Goal: Information Seeking & Learning: Learn about a topic

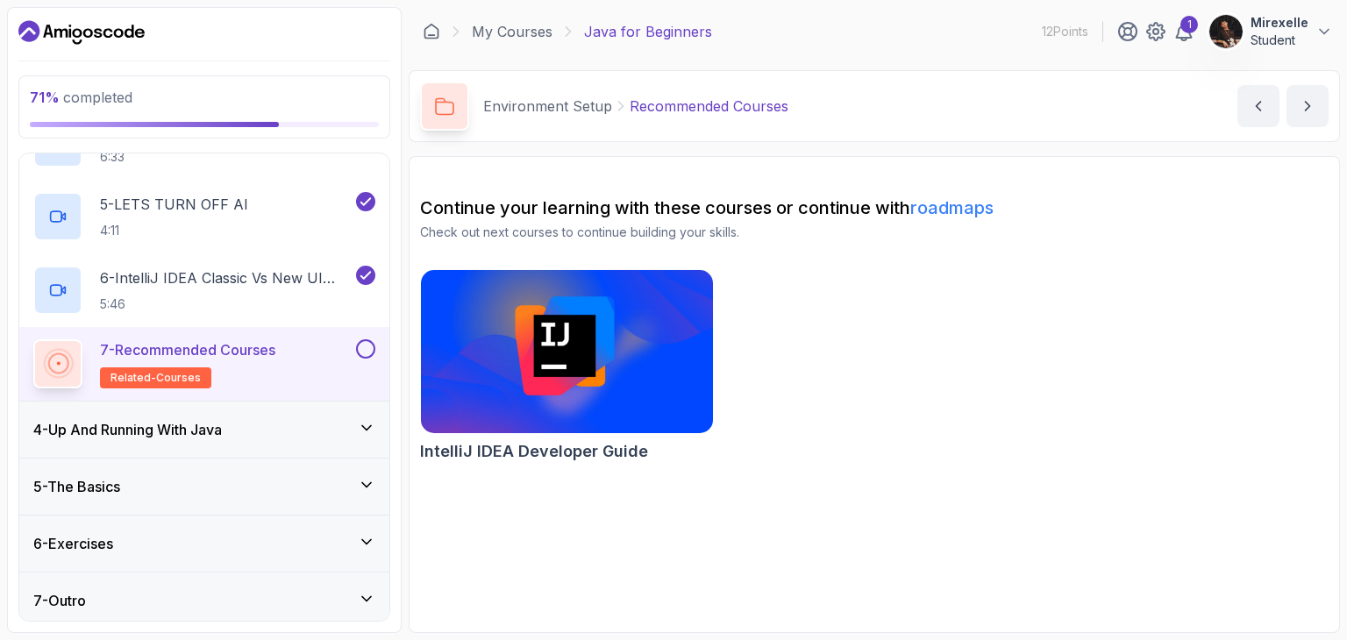
scroll to position [444, 0]
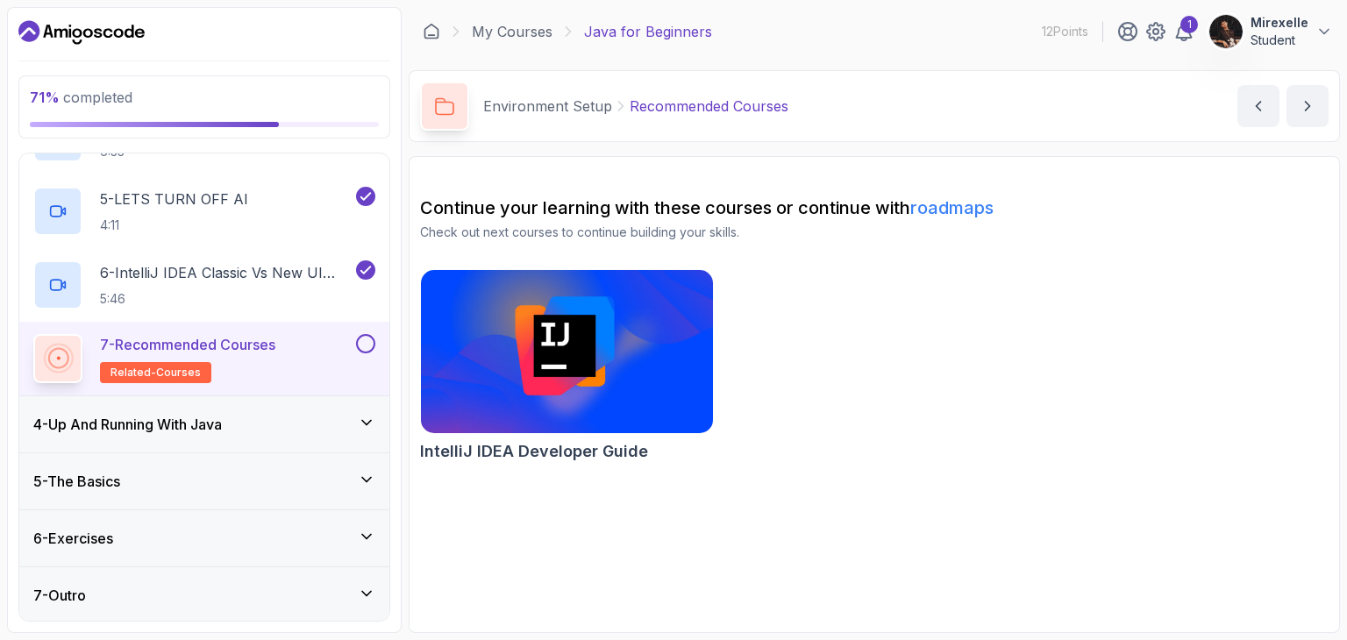
click at [361, 423] on icon at bounding box center [367, 423] width 18 height 18
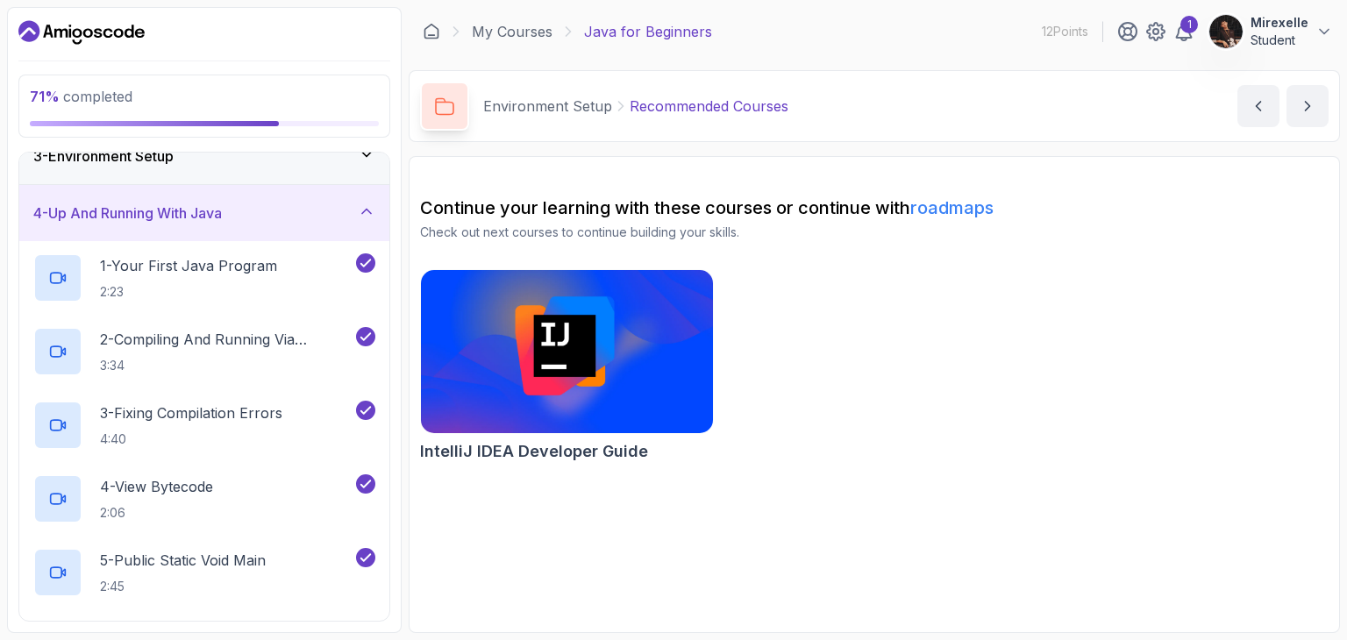
scroll to position [517, 0]
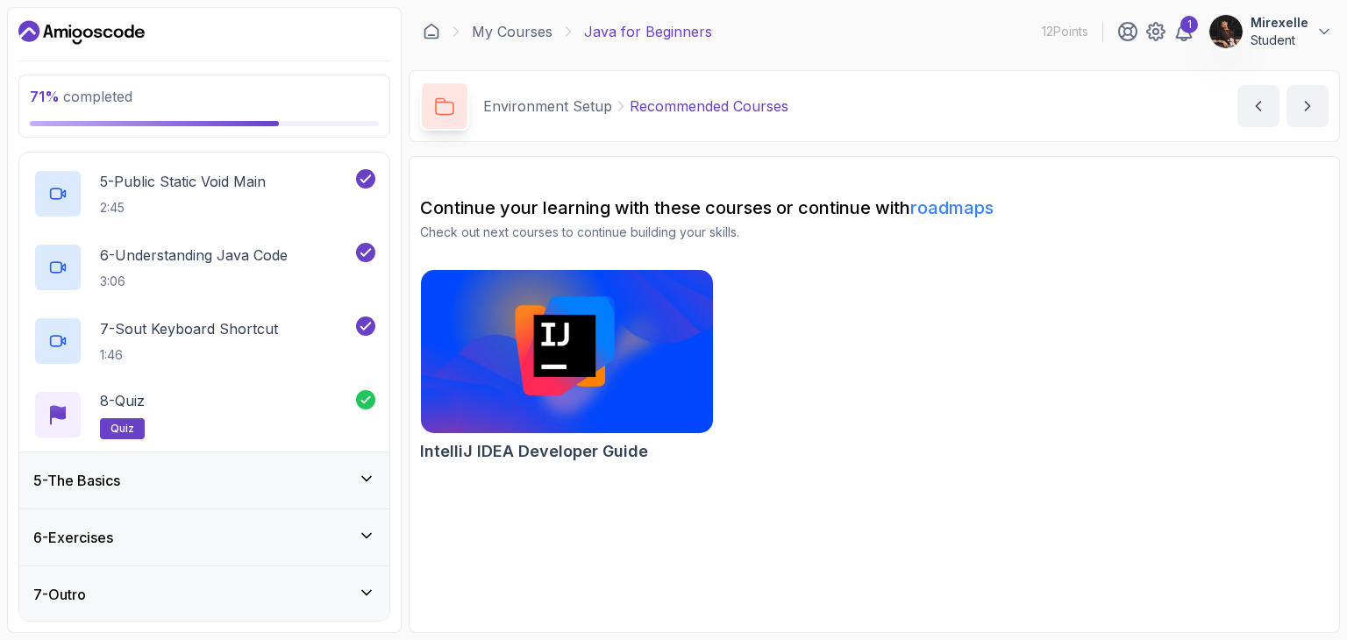
click at [346, 474] on div "5 - The Basics" at bounding box center [204, 480] width 342 height 21
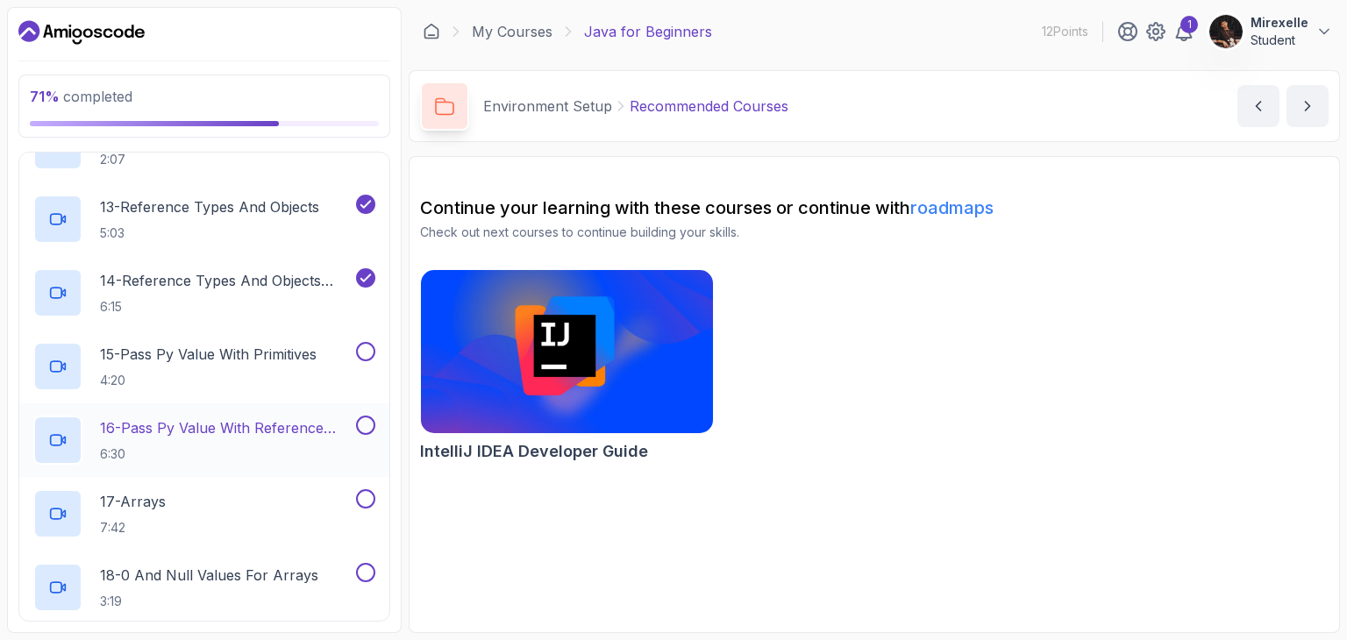
scroll to position [1401, 0]
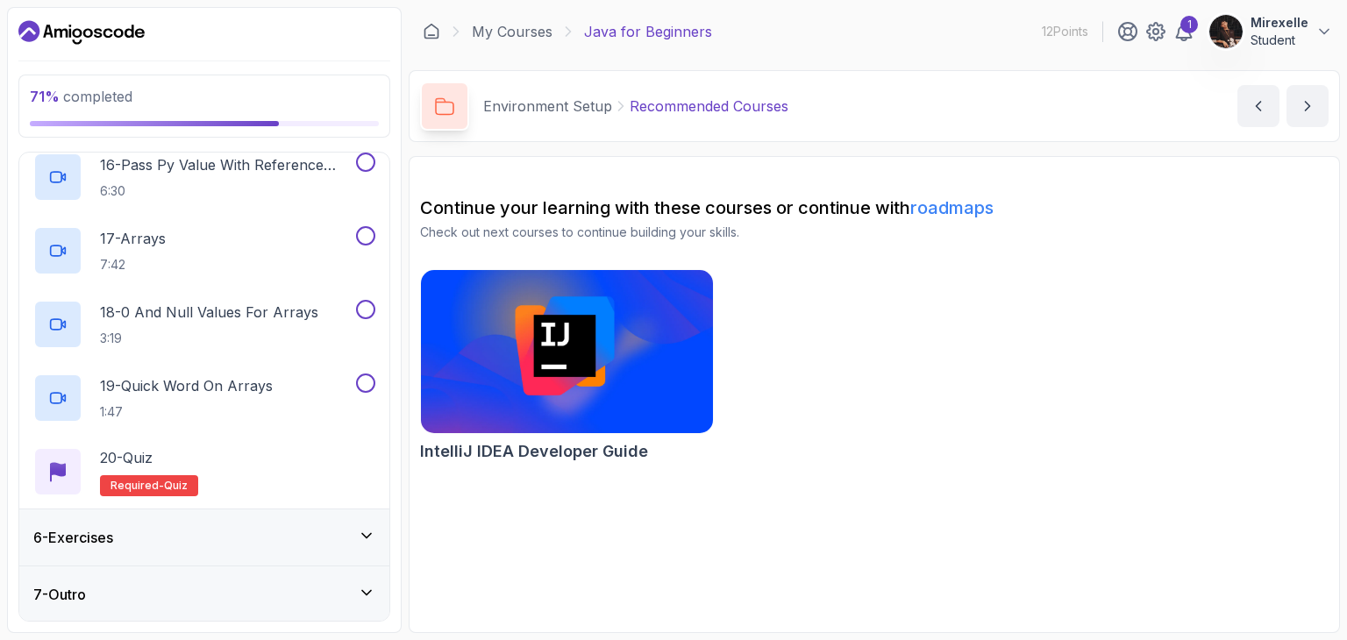
click at [266, 538] on div "6 - Exercises" at bounding box center [204, 537] width 342 height 21
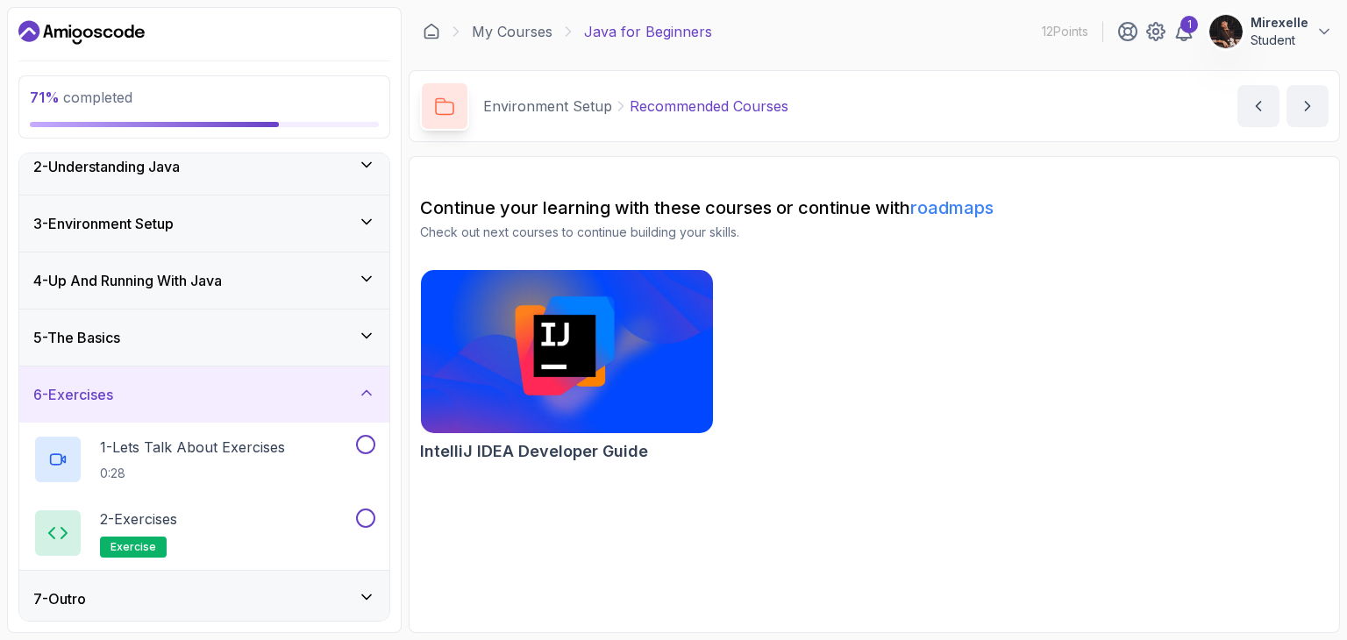
scroll to position [75, 0]
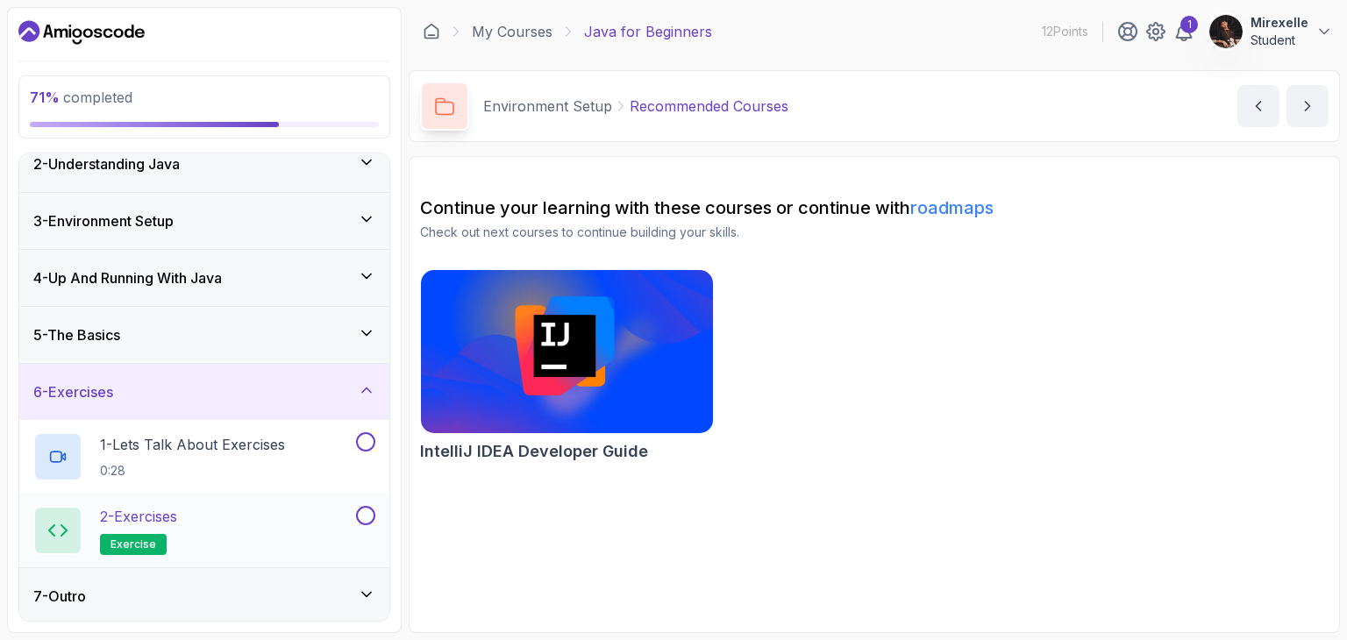
click at [162, 497] on div "2 - Exercises exercise" at bounding box center [204, 531] width 370 height 74
click at [167, 520] on p "2 - Exercises" at bounding box center [138, 516] width 77 height 21
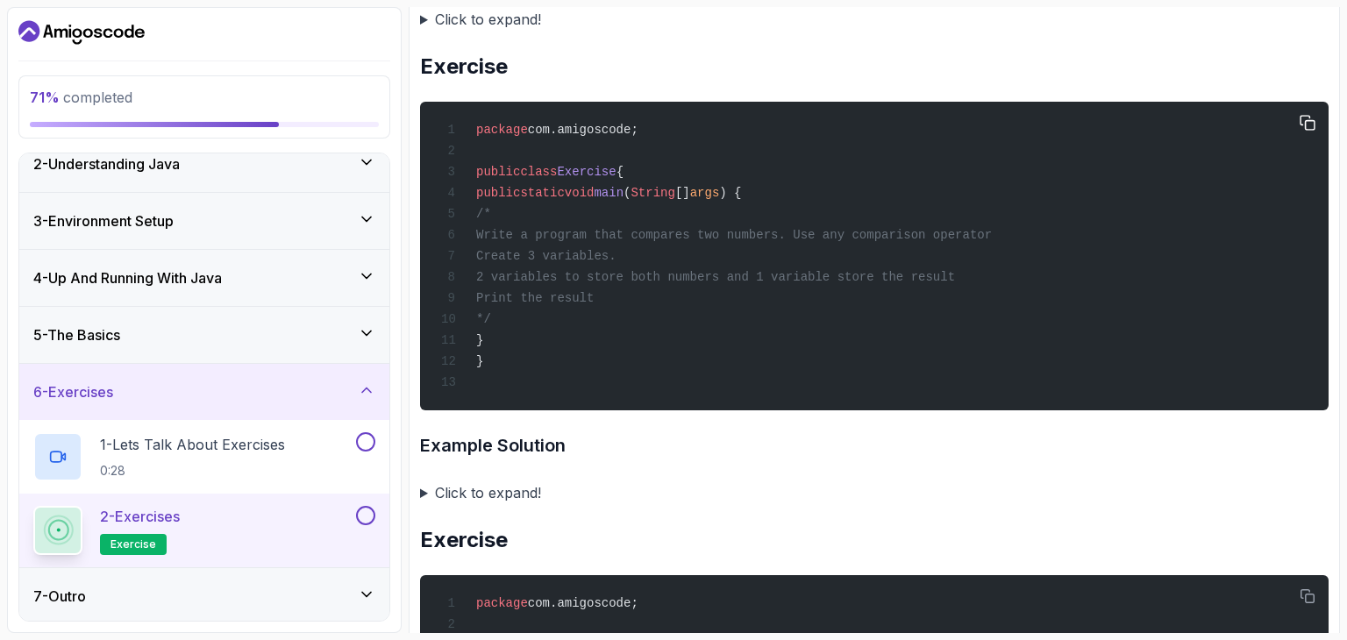
scroll to position [1227, 0]
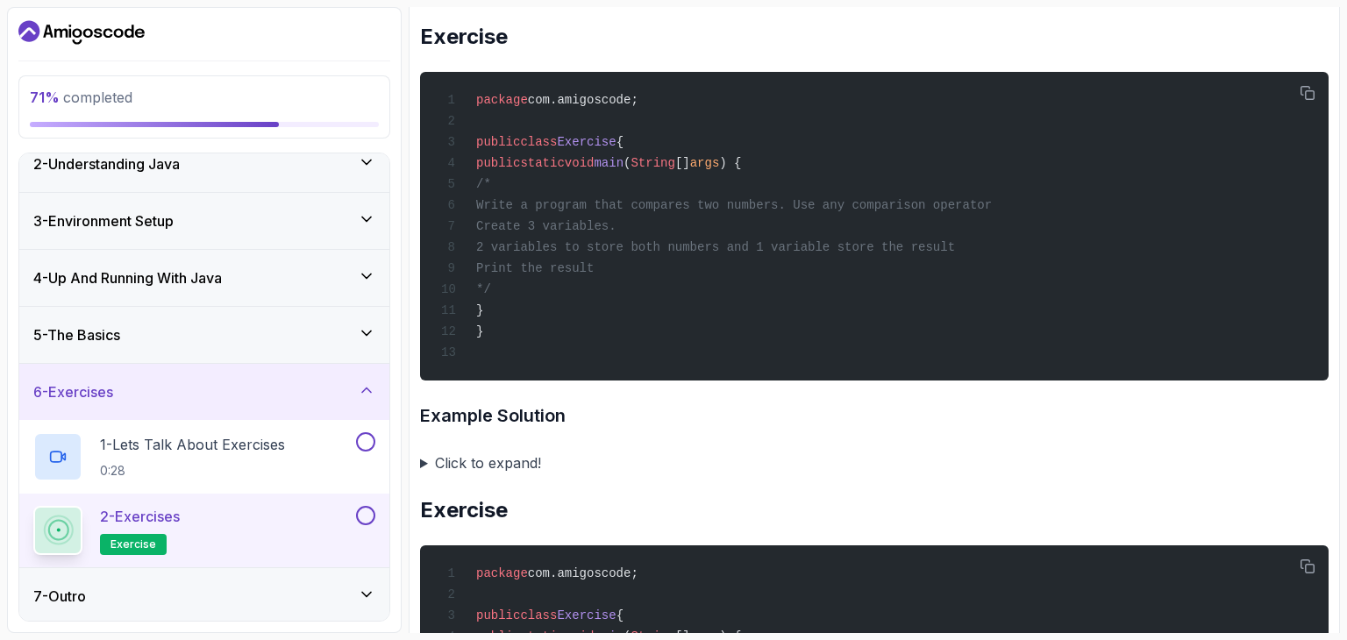
click at [423, 458] on summary "Click to expand!" at bounding box center [874, 463] width 908 height 25
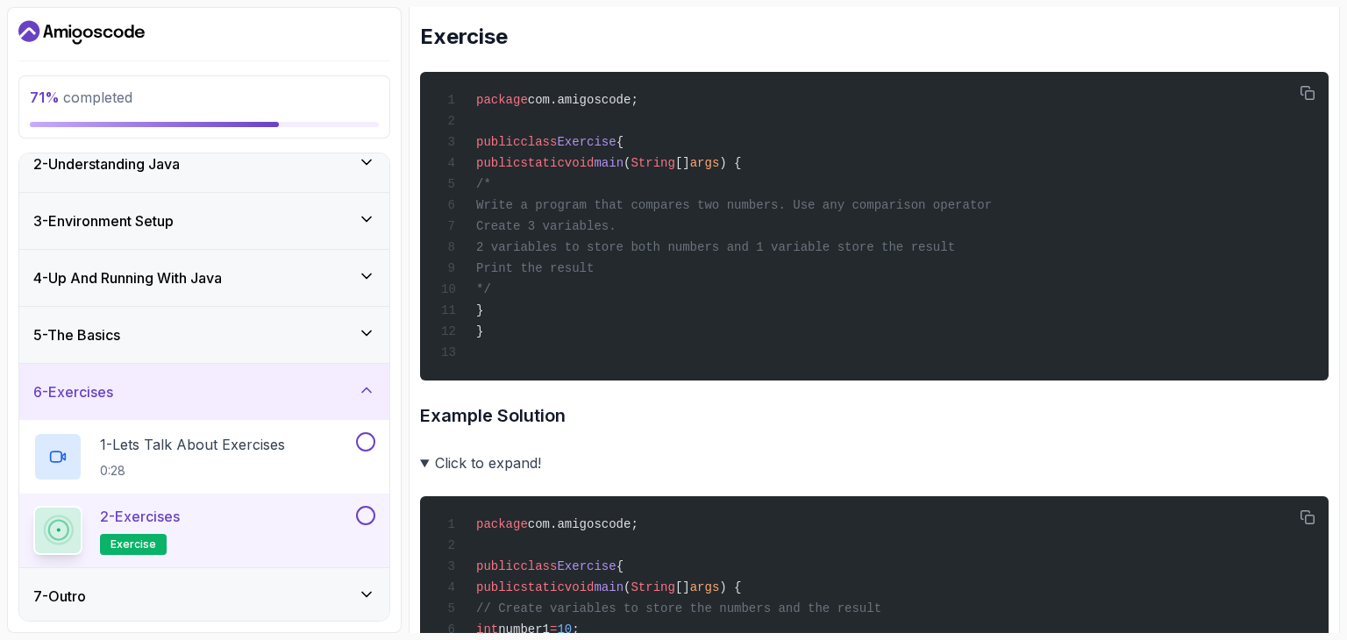
click at [423, 458] on summary "Click to expand!" at bounding box center [874, 463] width 908 height 25
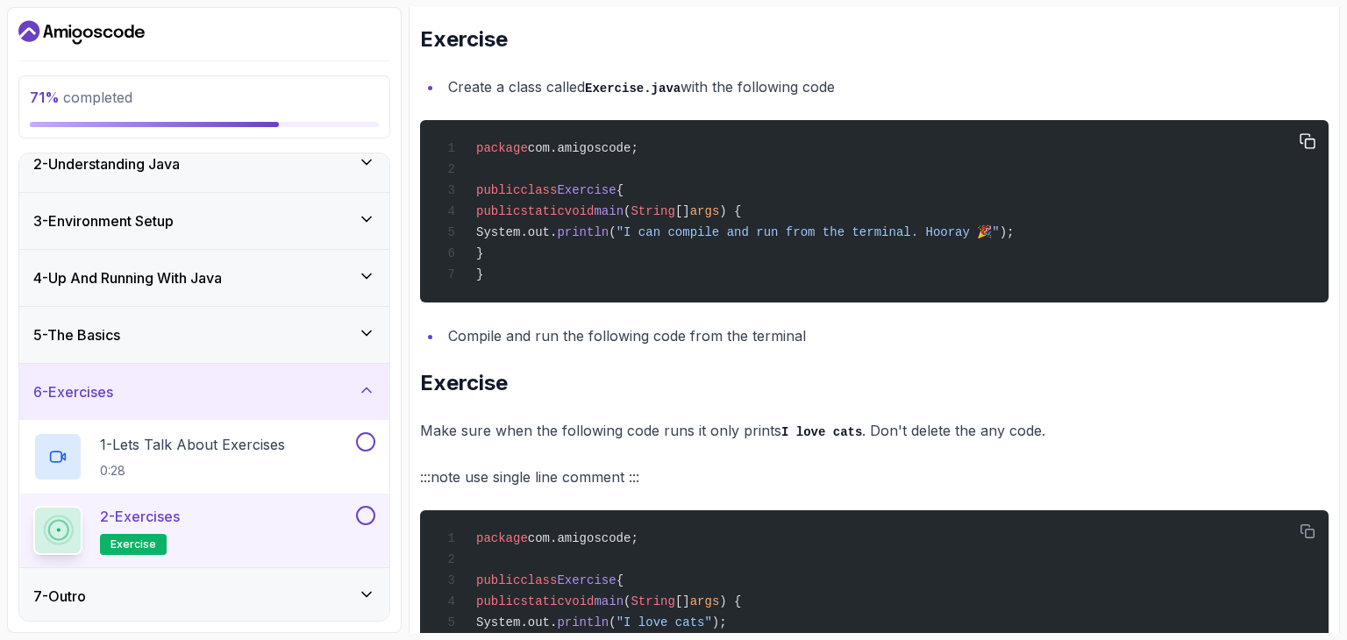
scroll to position [438, 0]
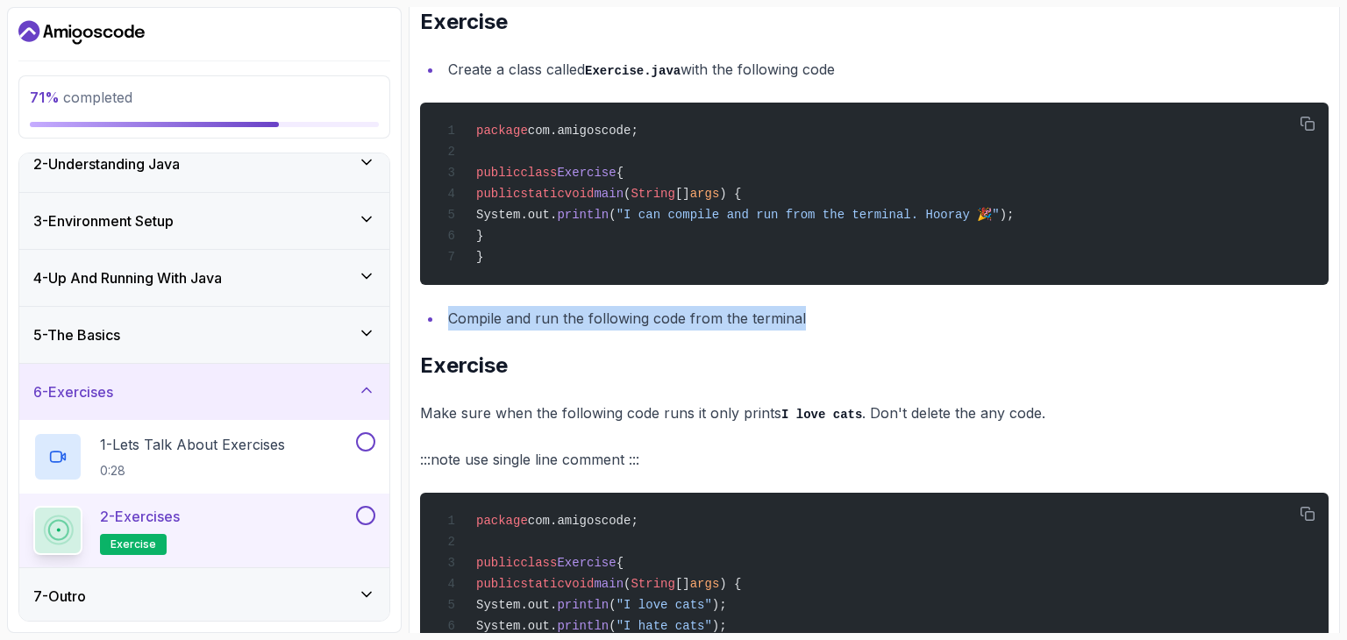
drag, startPoint x: 683, startPoint y: 323, endPoint x: 427, endPoint y: 320, distance: 256.0
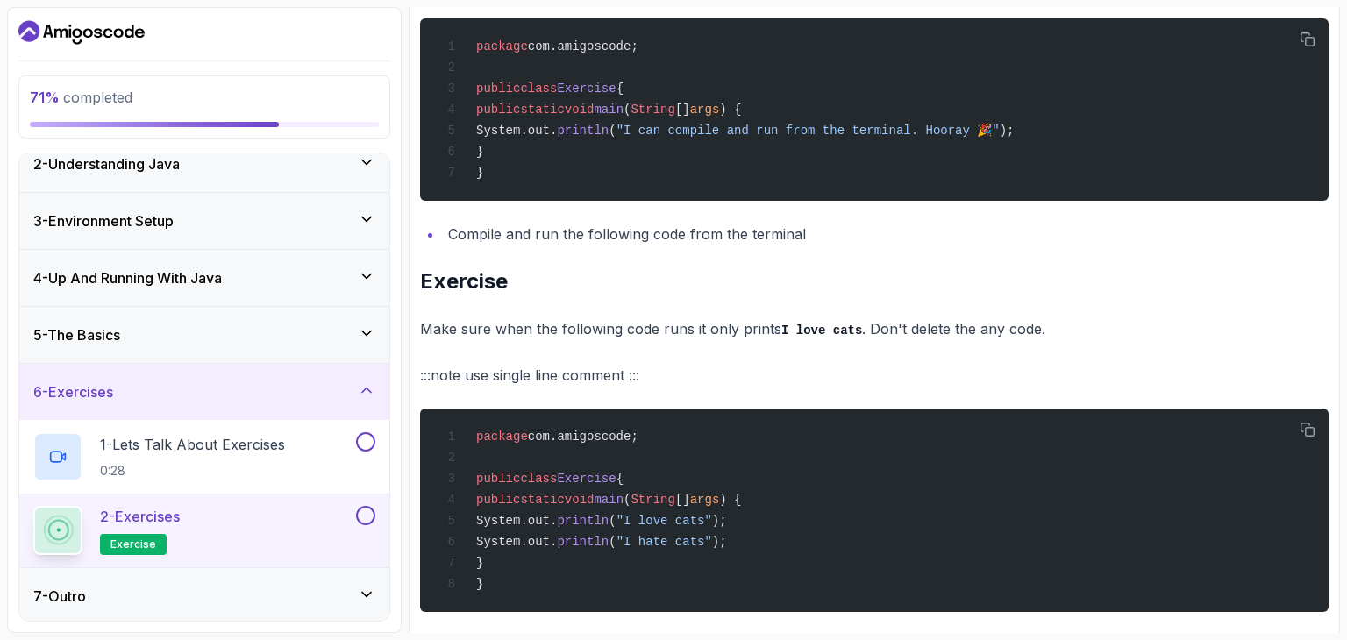
scroll to position [526, 0]
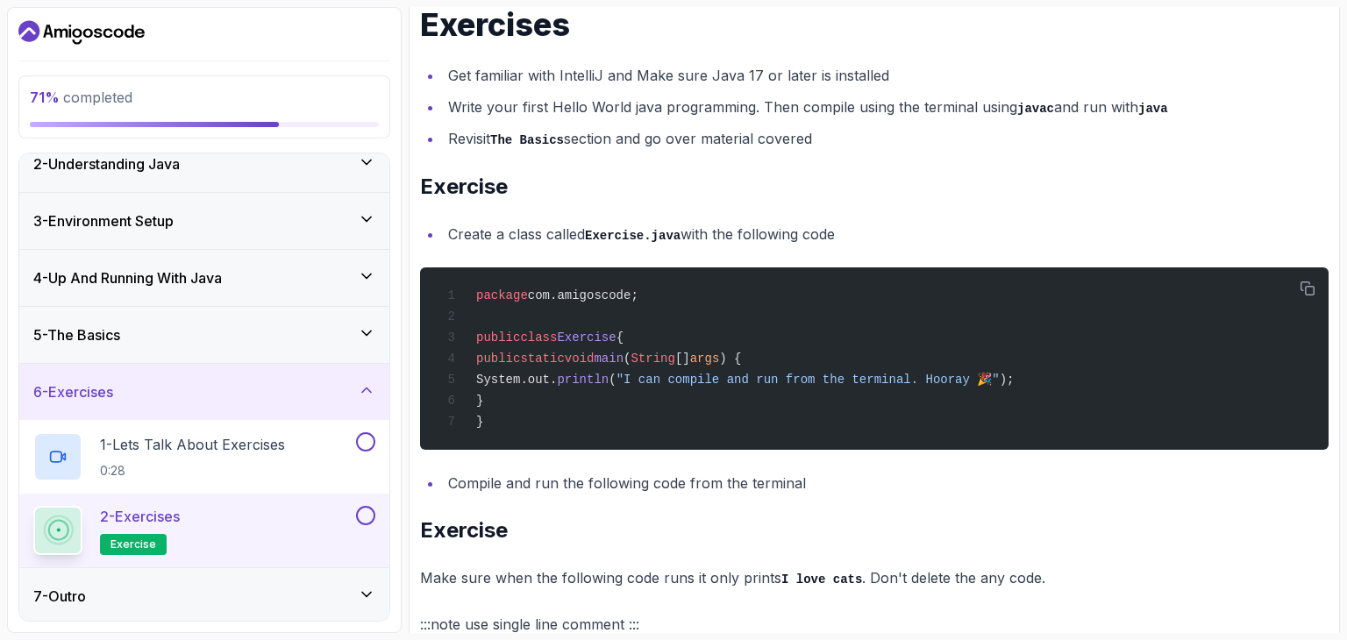
scroll to position [213, 0]
